Goal: Information Seeking & Learning: Learn about a topic

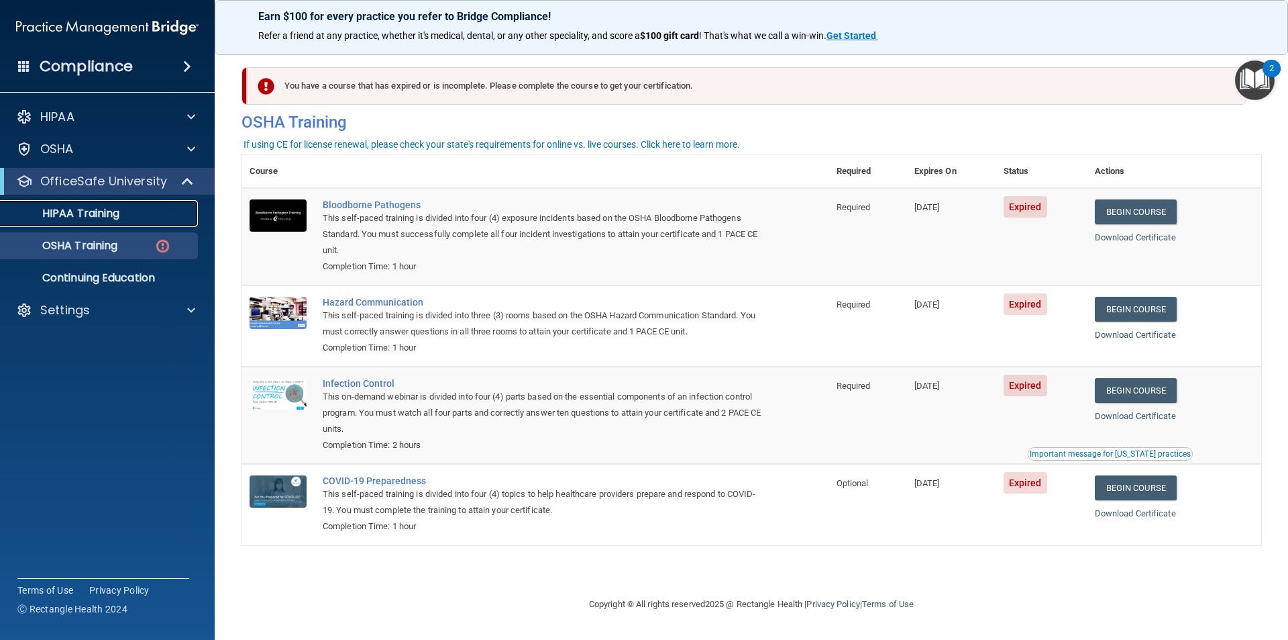
click at [106, 209] on p "HIPAA Training" at bounding box center [64, 213] width 111 height 13
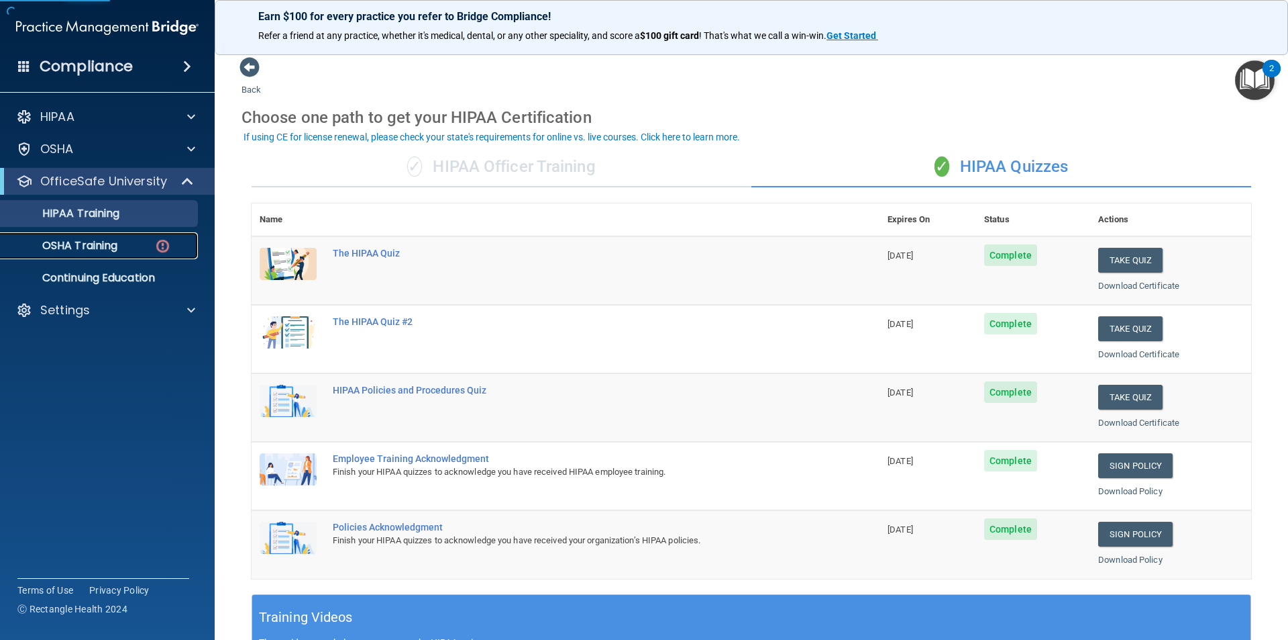
click at [90, 243] on p "OSHA Training" at bounding box center [63, 245] width 109 height 13
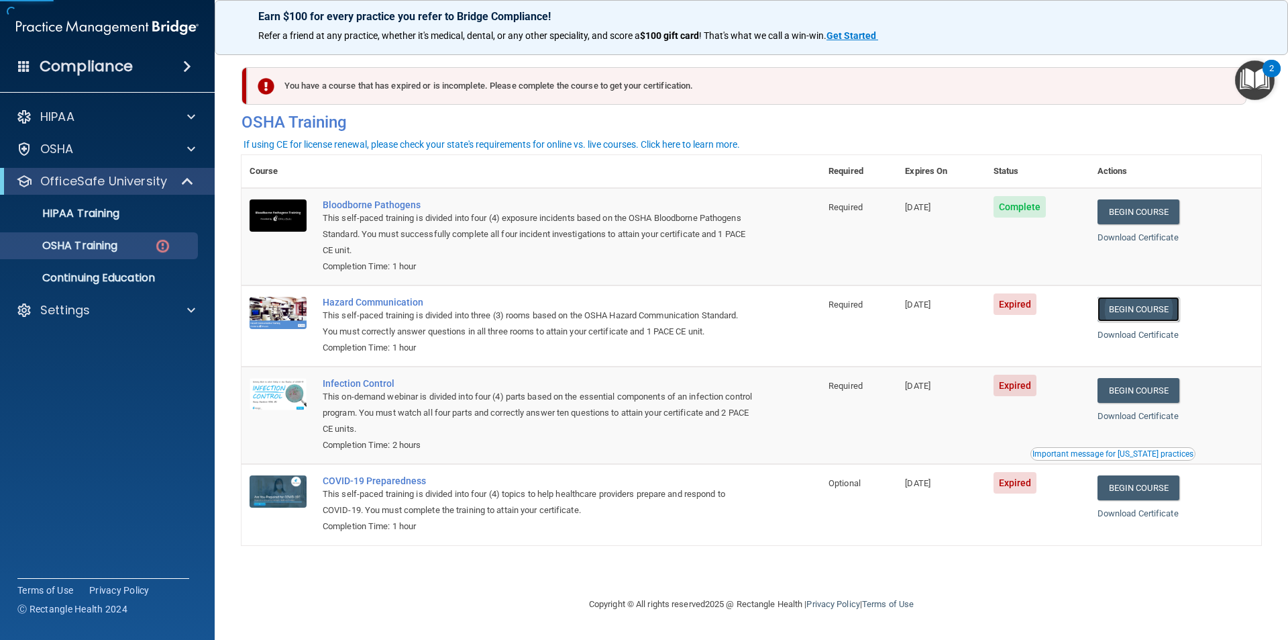
click at [1129, 301] on link "Begin Course" at bounding box center [1139, 309] width 82 height 25
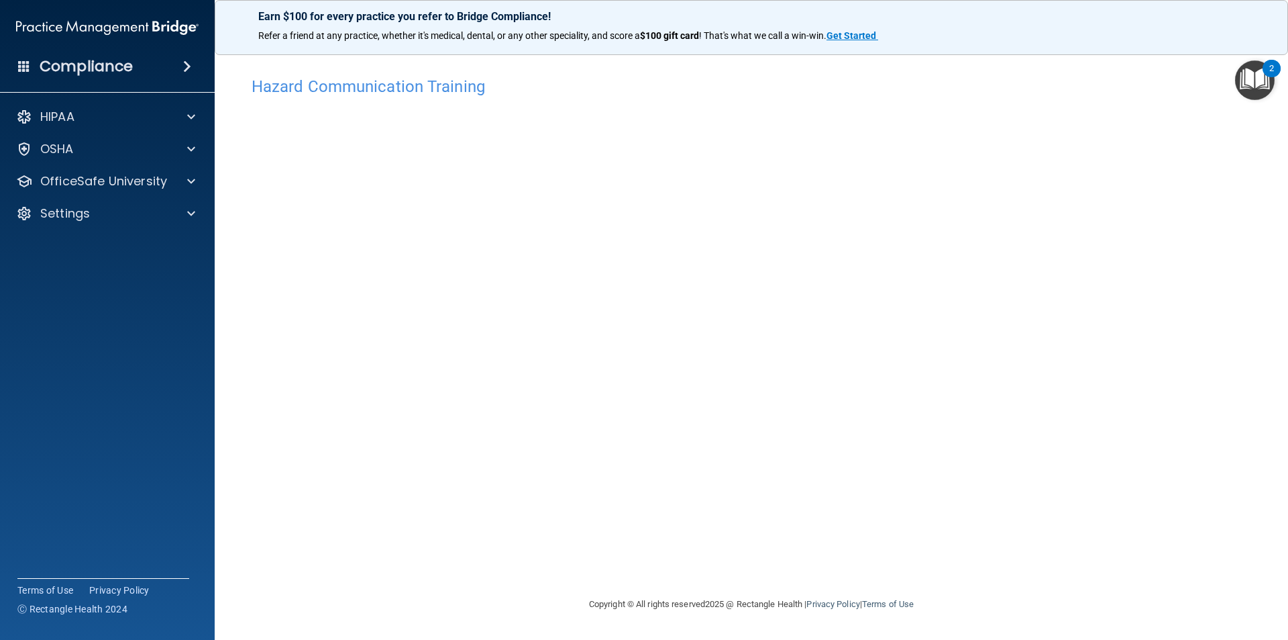
drag, startPoint x: 222, startPoint y: 235, endPoint x: 232, endPoint y: 236, distance: 10.2
click at [226, 235] on main "Hazard Communication Training This course doesn’t expire until 09/05/2025. Are …" at bounding box center [752, 341] width 1074 height 597
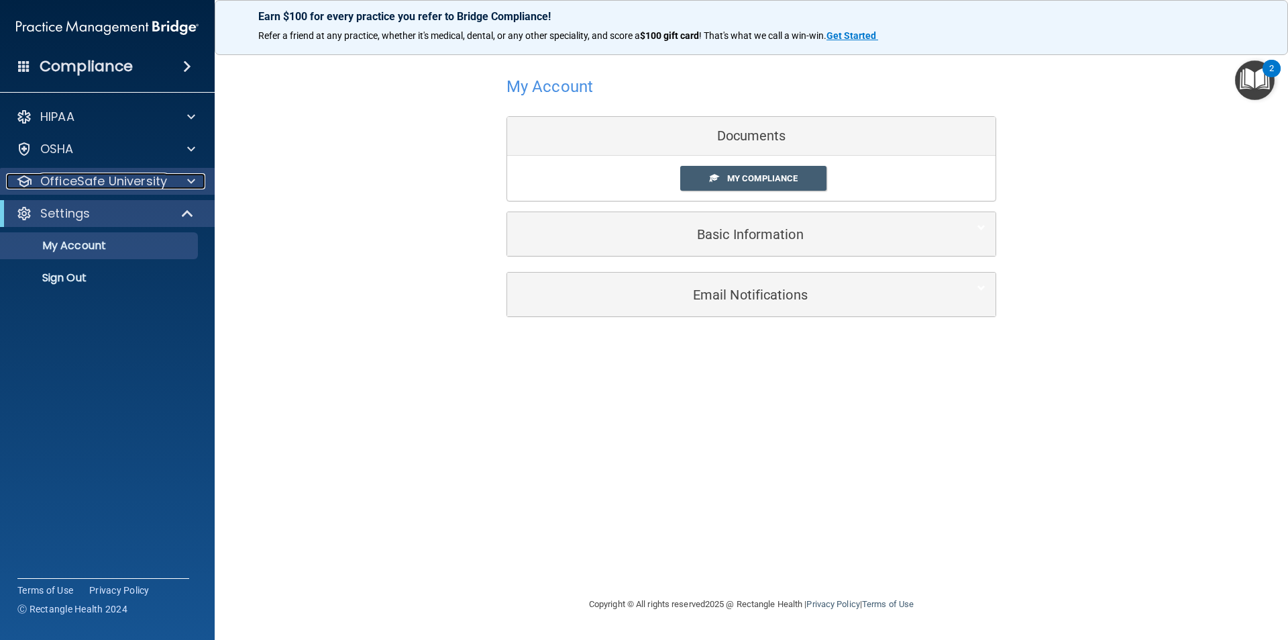
click at [185, 187] on div at bounding box center [189, 181] width 34 height 16
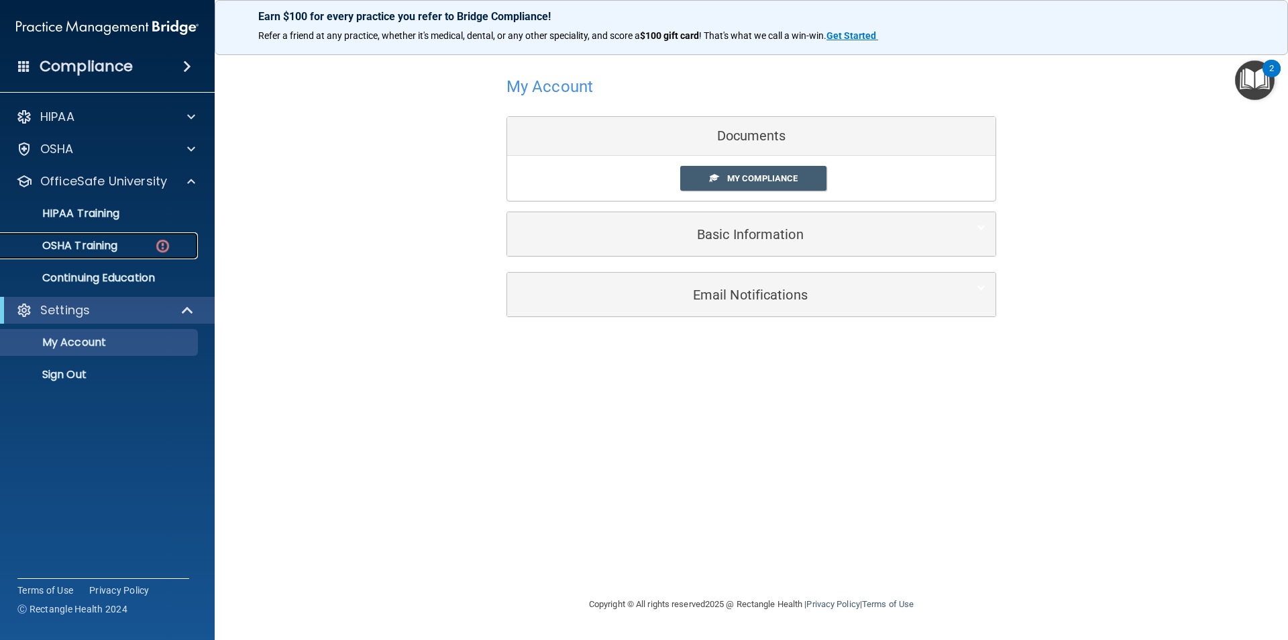
click at [128, 242] on div "OSHA Training" at bounding box center [100, 245] width 183 height 13
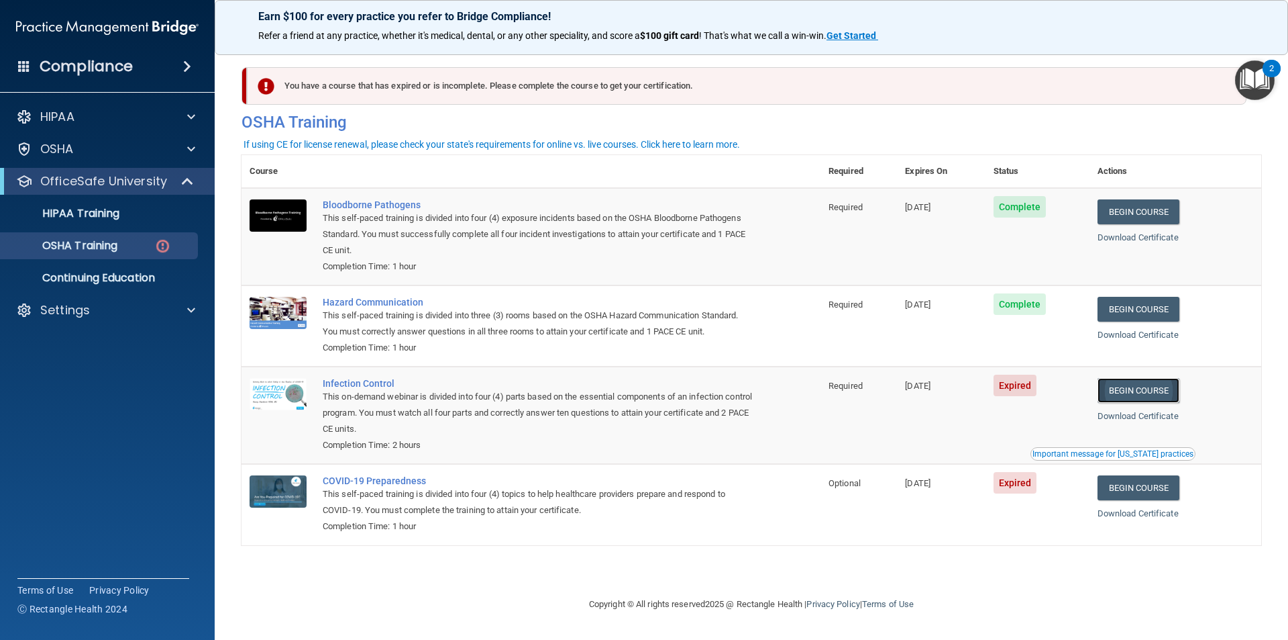
click at [1146, 393] on link "Begin Course" at bounding box center [1139, 390] width 82 height 25
click at [106, 255] on link "OSHA Training" at bounding box center [92, 245] width 211 height 27
click at [155, 244] on img at bounding box center [162, 246] width 17 height 17
click at [103, 207] on p "HIPAA Training" at bounding box center [64, 213] width 111 height 13
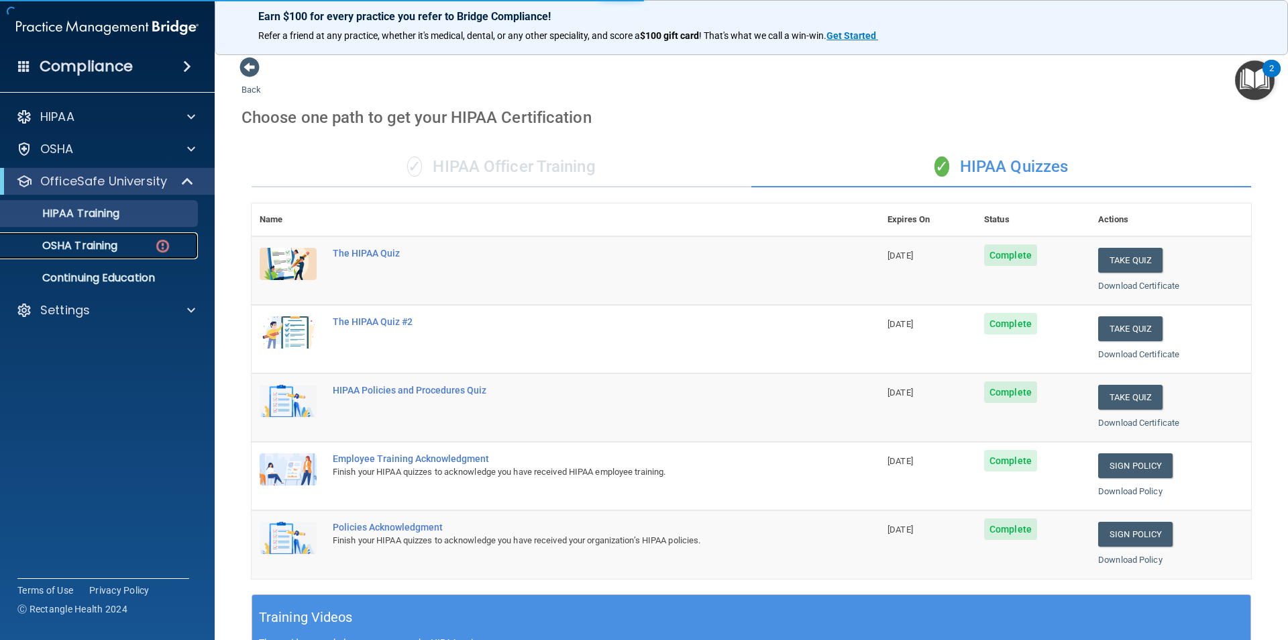
click at [97, 246] on p "OSHA Training" at bounding box center [63, 245] width 109 height 13
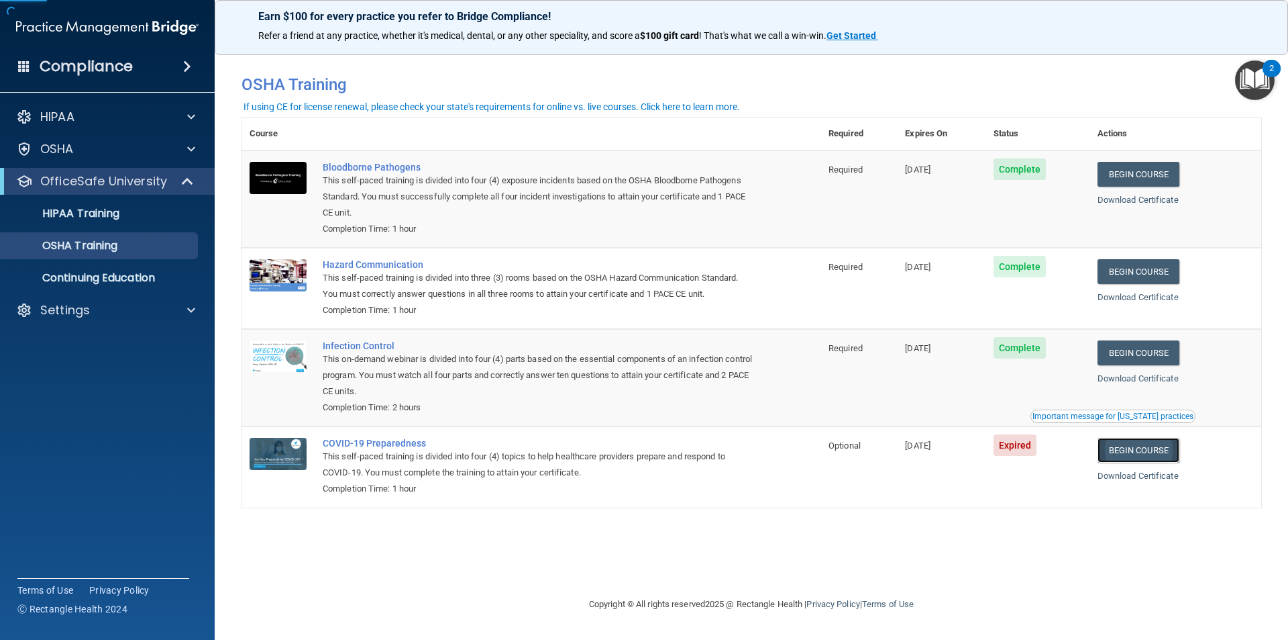
click at [1156, 450] on link "Begin Course" at bounding box center [1139, 450] width 82 height 25
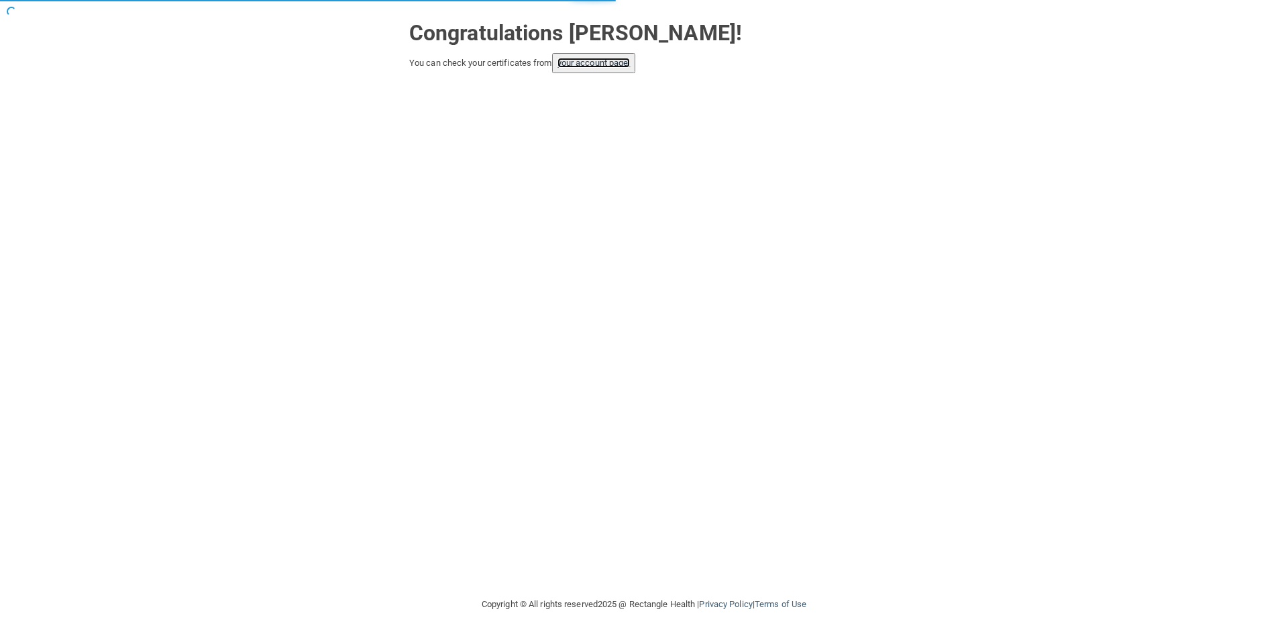
click at [588, 58] on link "your account page!" at bounding box center [594, 63] width 73 height 10
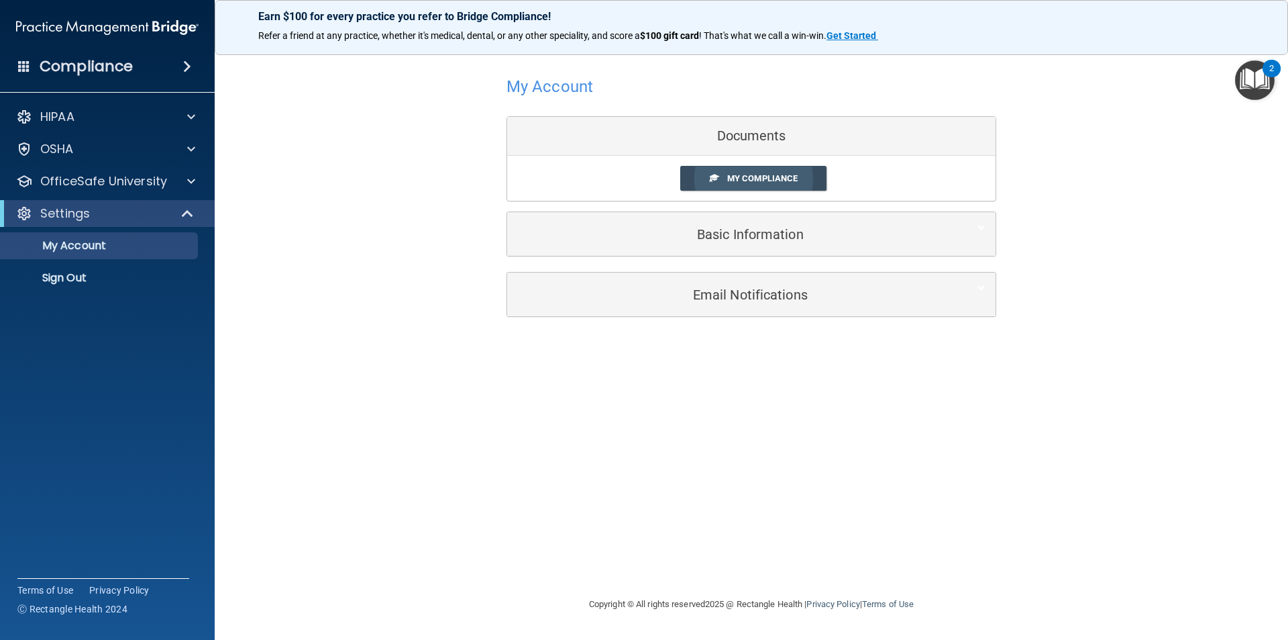
click at [782, 185] on link "My Compliance" at bounding box center [753, 178] width 147 height 25
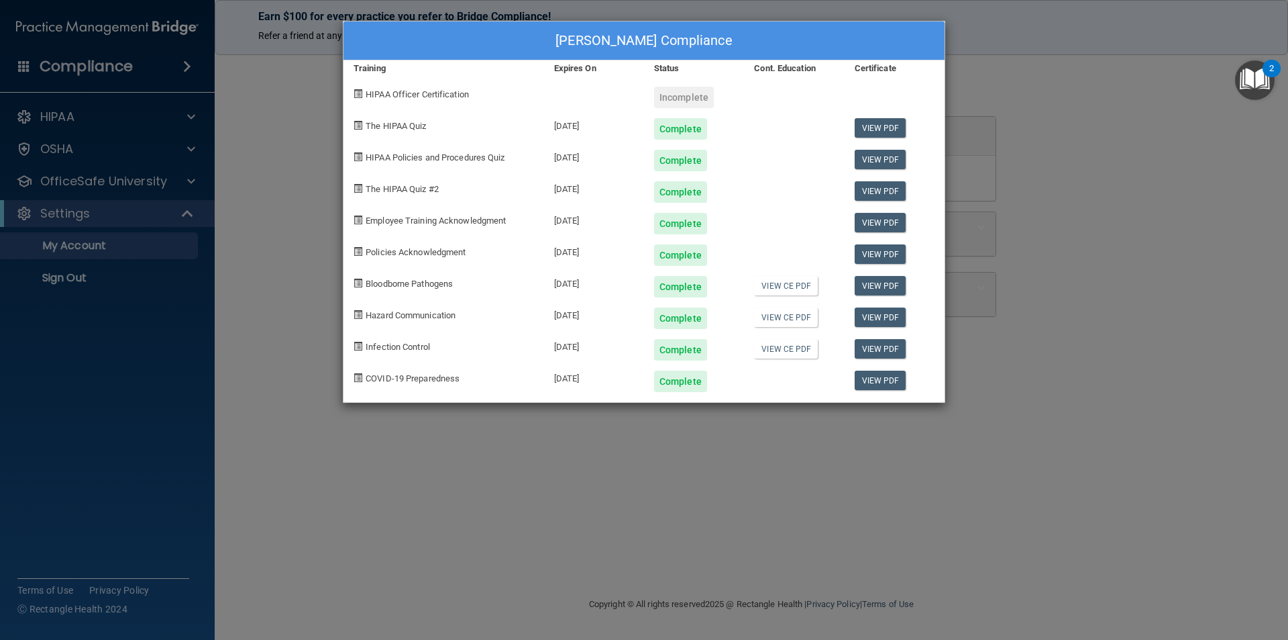
click at [346, 483] on div "[PERSON_NAME] Compliance Training Expires On Status Cont. Education Certificate…" at bounding box center [644, 320] width 1288 height 640
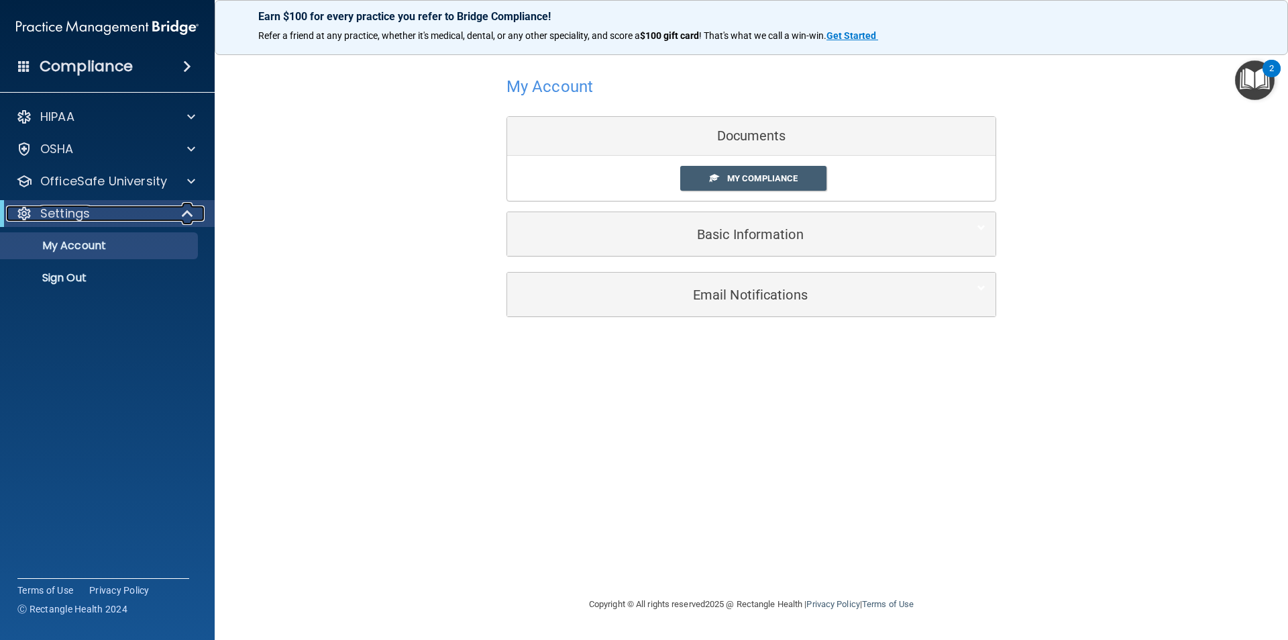
click at [155, 213] on div "Settings" at bounding box center [89, 213] width 166 height 16
click at [167, 201] on div "Settings" at bounding box center [107, 213] width 215 height 27
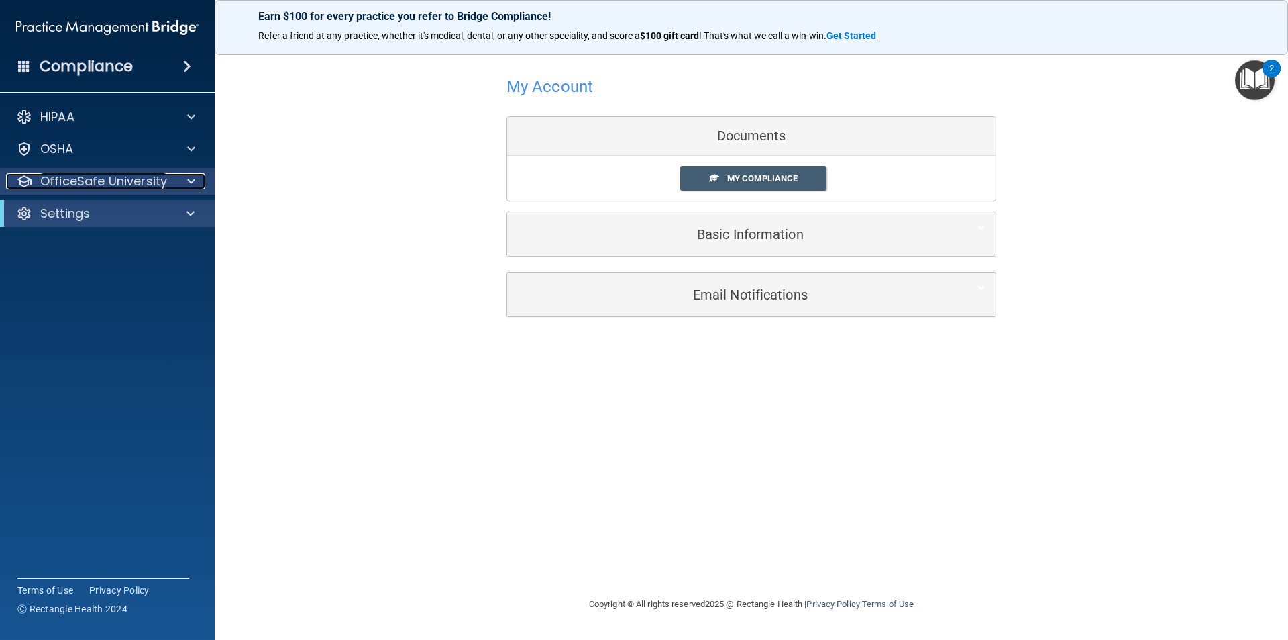
click at [169, 186] on div "OfficeSafe University" at bounding box center [89, 181] width 166 height 16
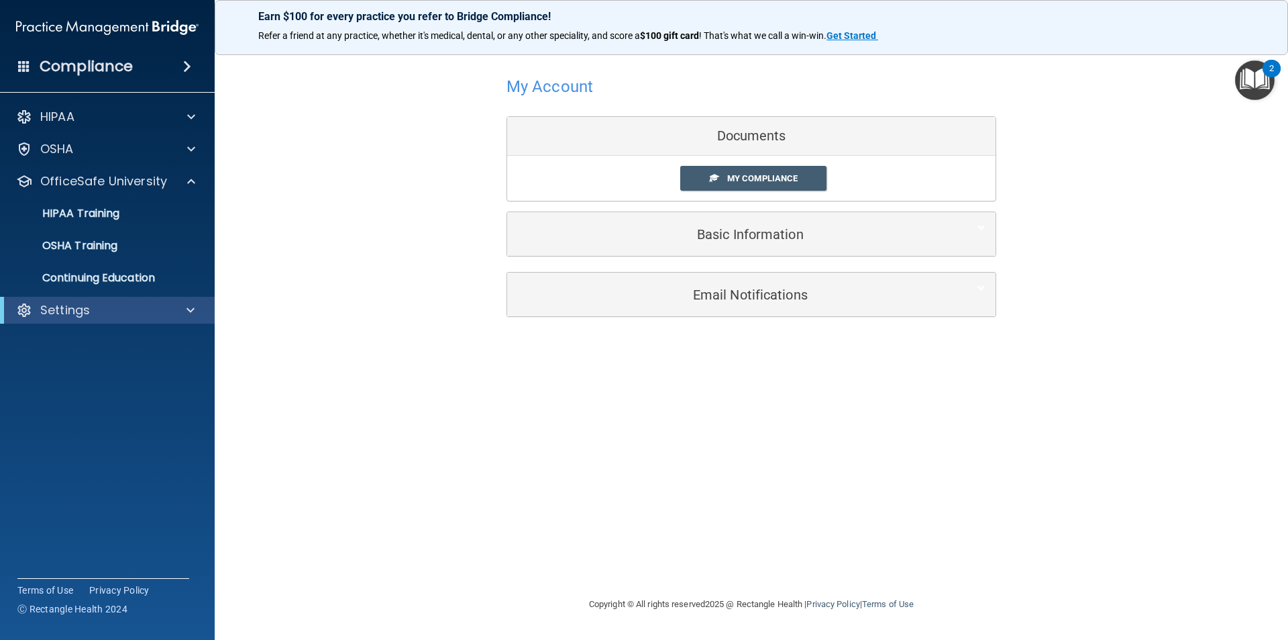
click at [103, 260] on ul "HIPAA Training OSHA Training Continuing Education" at bounding box center [108, 243] width 243 height 97
click at [103, 249] on p "OSHA Training" at bounding box center [63, 245] width 109 height 13
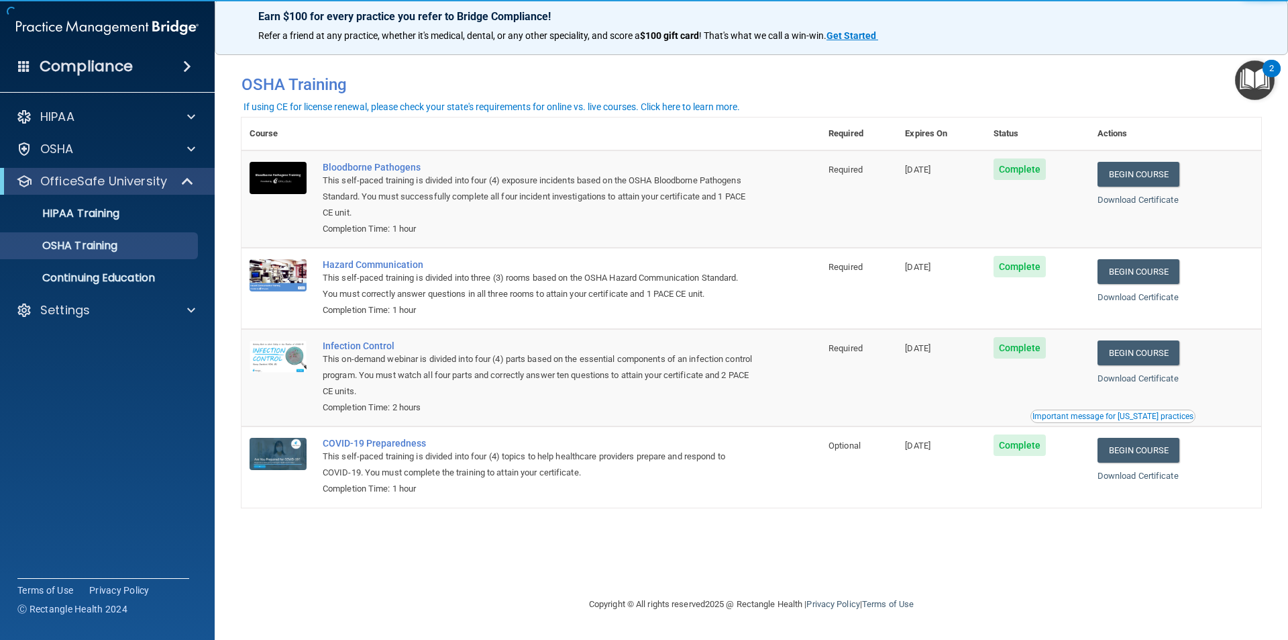
drag, startPoint x: 1071, startPoint y: 511, endPoint x: 1060, endPoint y: 553, distance: 43.6
click at [1071, 511] on div "You have a course that has expired or is incomplete. Please complete the course…" at bounding box center [752, 319] width 1020 height 526
click at [1060, 554] on div "You have a course that has expired or is incomplete. Please complete the course…" at bounding box center [752, 319] width 1020 height 526
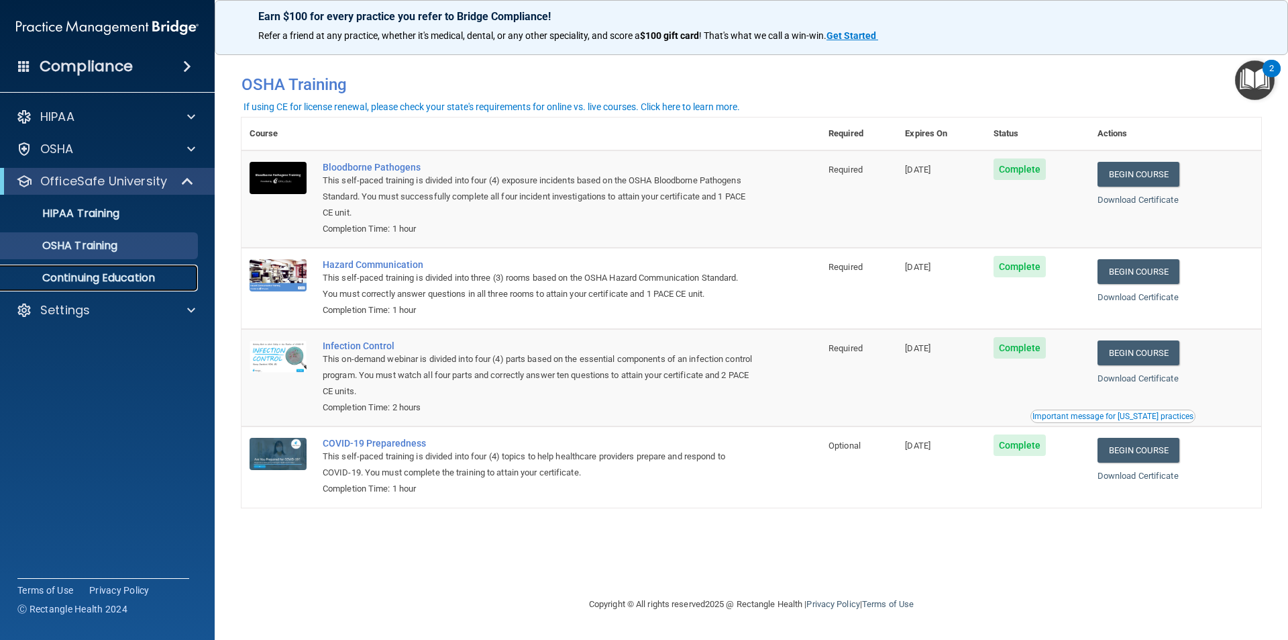
click at [34, 273] on p "Continuing Education" at bounding box center [100, 277] width 183 height 13
